Goal: Information Seeking & Learning: Learn about a topic

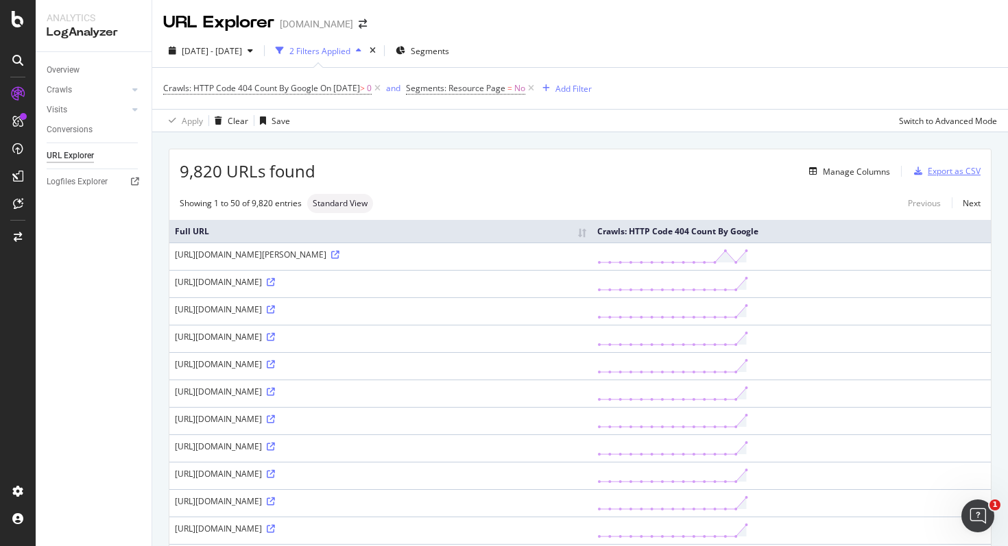
click at [939, 172] on div "Export as CSV" at bounding box center [954, 171] width 53 height 12
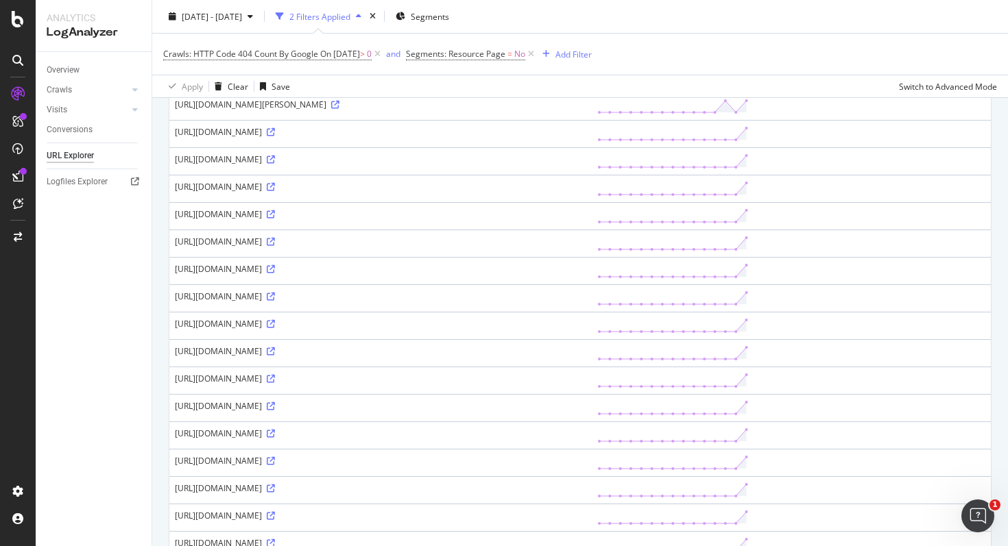
scroll to position [166, 0]
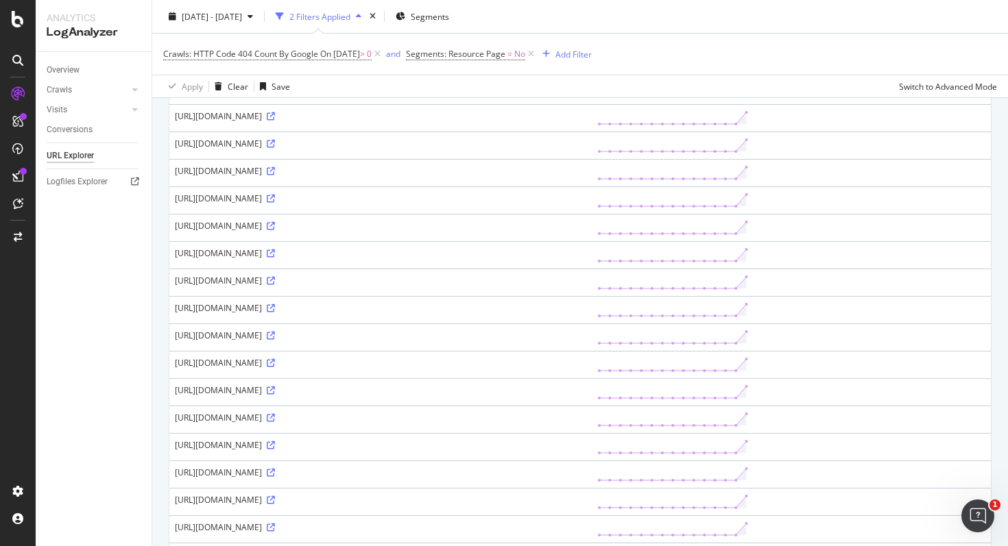
drag, startPoint x: 350, startPoint y: 127, endPoint x: 176, endPoint y: 131, distance: 173.5
click at [176, 122] on div "[URL][DOMAIN_NAME]" at bounding box center [380, 116] width 411 height 12
copy div "https://www.carwow.de/angebote/abarth/595"
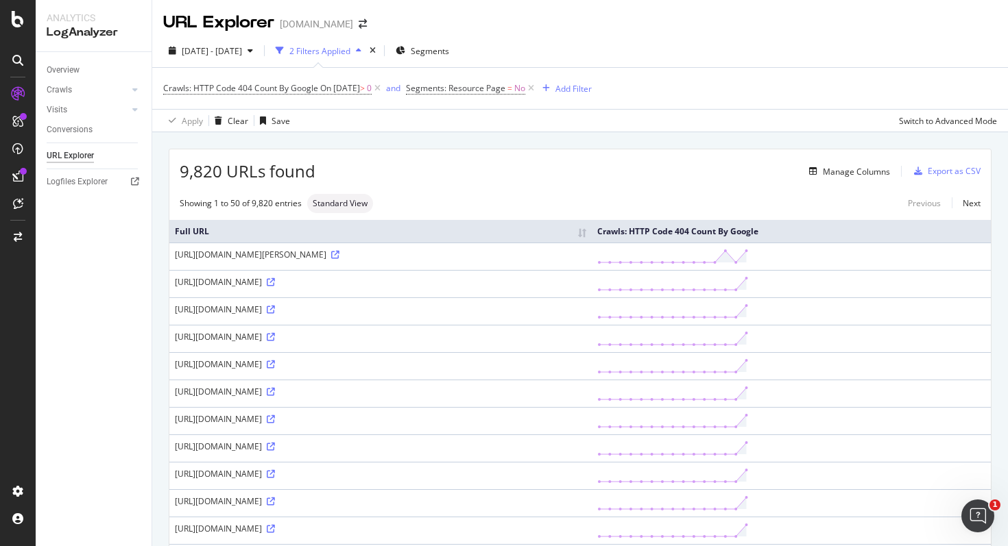
click at [649, 173] on div "Manage Columns" at bounding box center [602, 171] width 575 height 16
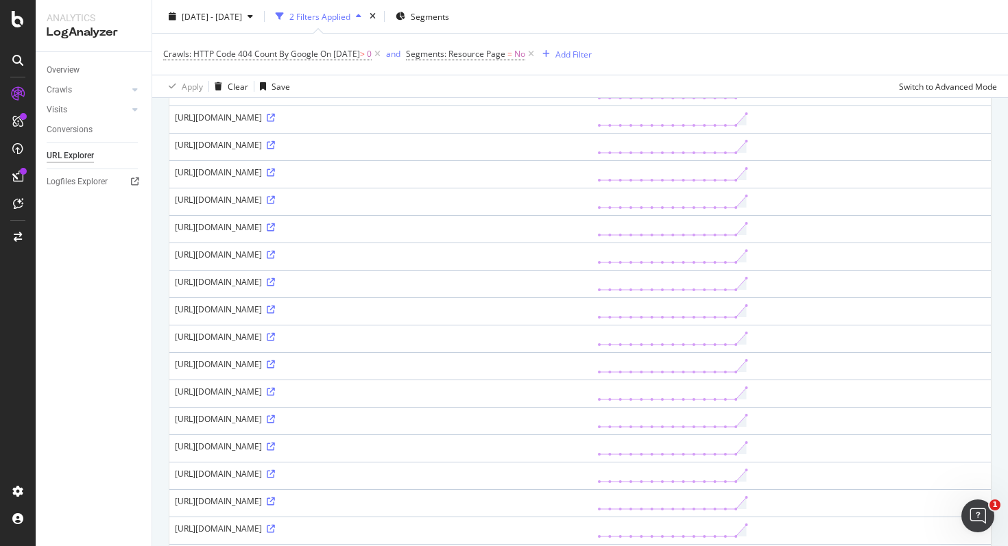
scroll to position [184, 0]
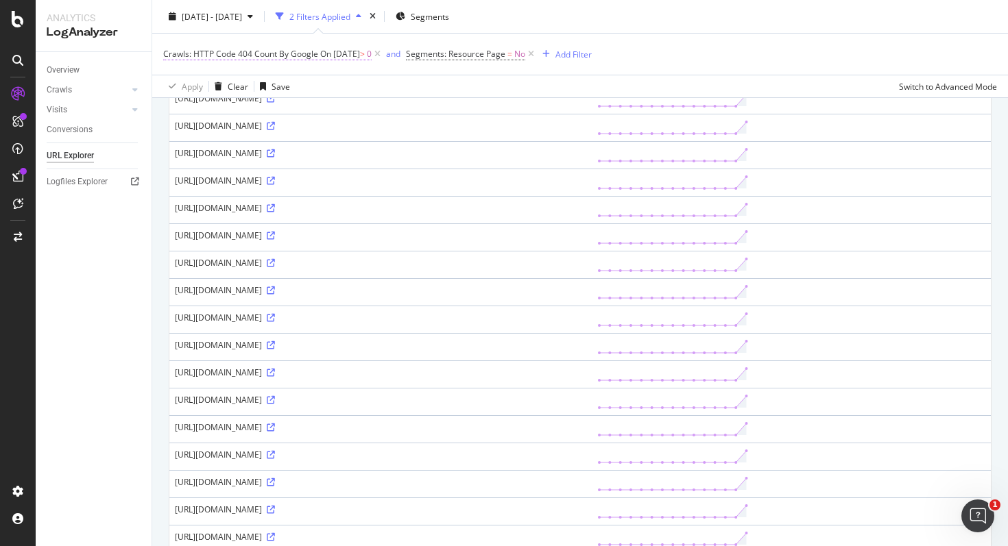
click at [201, 53] on span "Crawls: HTTP Code 404 Count By Google" at bounding box center [240, 54] width 155 height 12
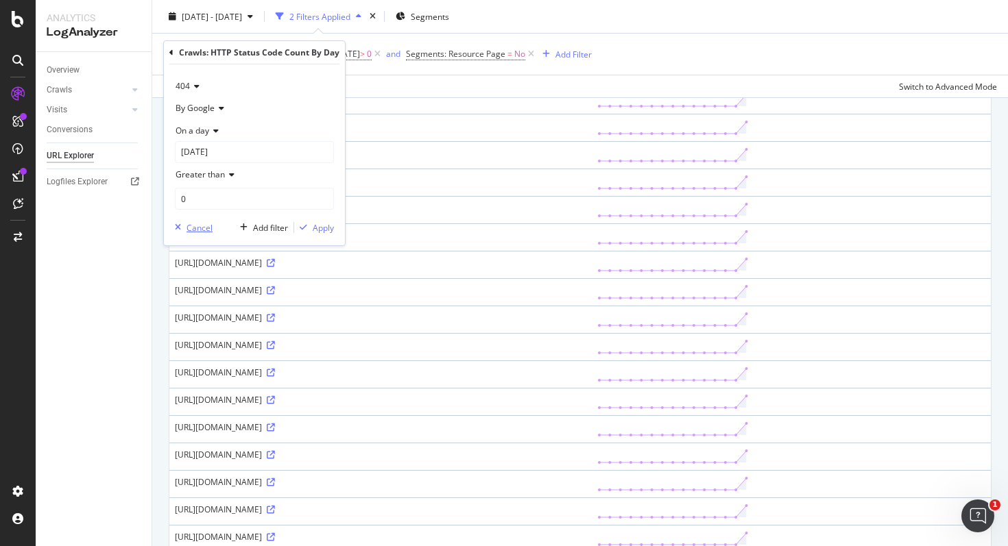
click at [201, 229] on div "Cancel" at bounding box center [199, 228] width 26 height 12
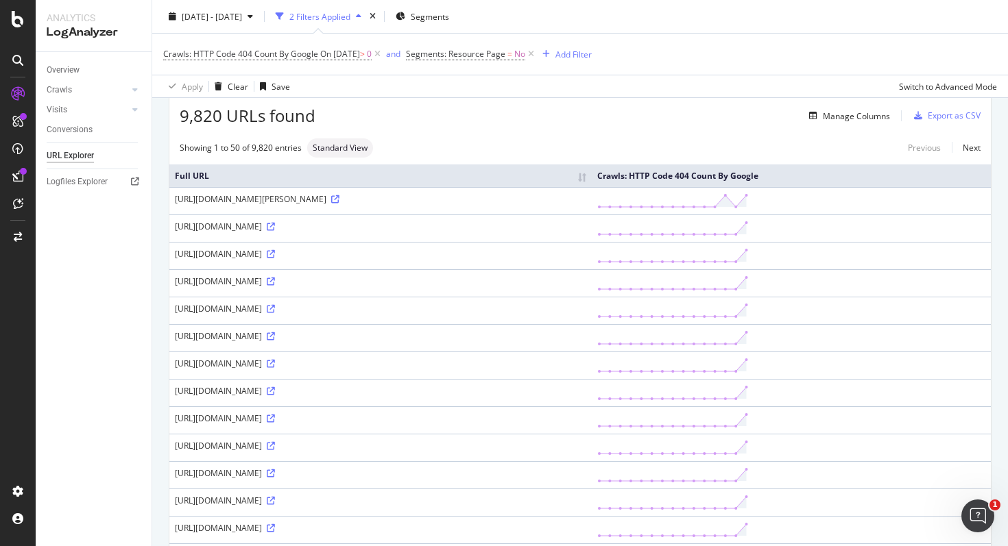
scroll to position [53, 0]
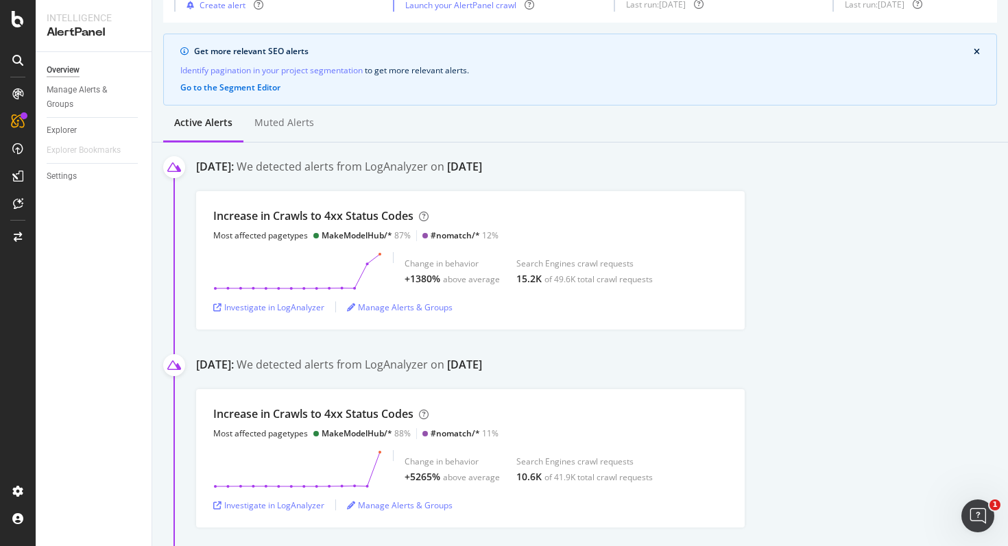
scroll to position [93, 0]
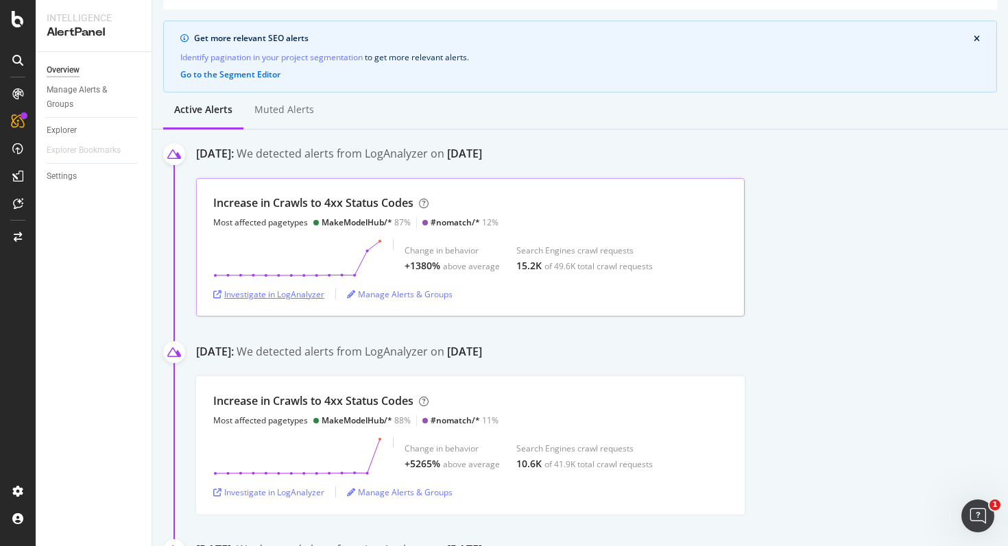
click at [313, 293] on div "Investigate in LogAnalyzer" at bounding box center [268, 295] width 111 height 12
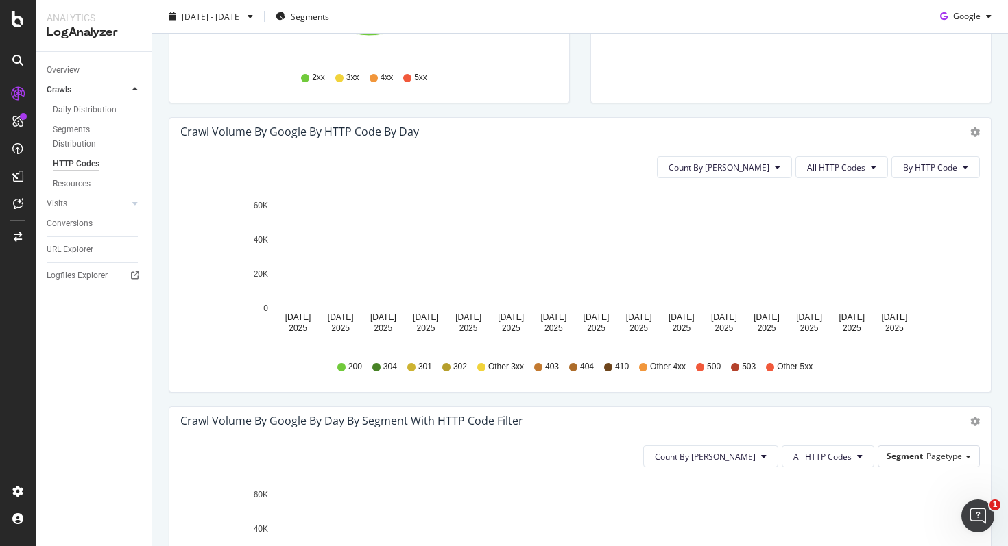
scroll to position [352, 0]
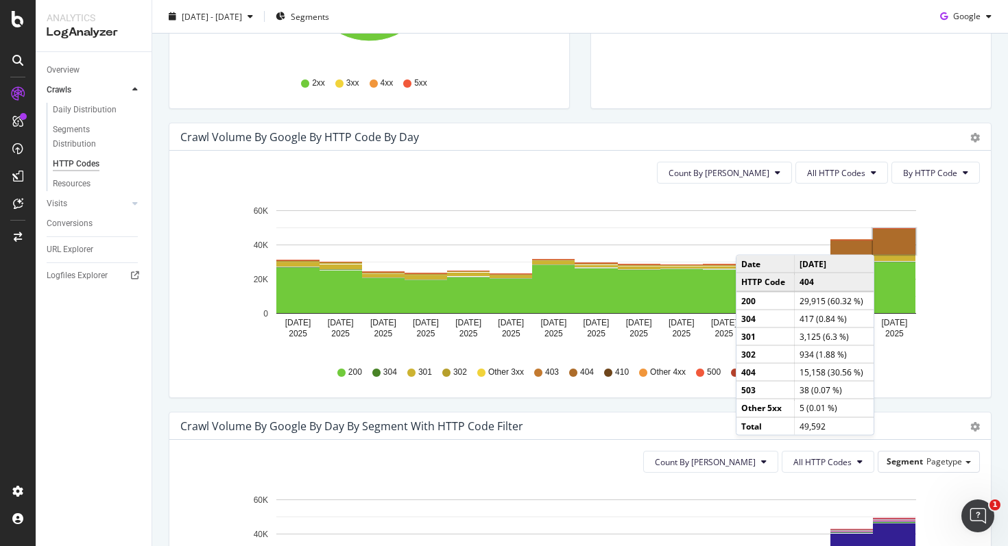
click at [888, 241] on rect "A chart." at bounding box center [894, 241] width 43 height 25
